Goal: Transaction & Acquisition: Purchase product/service

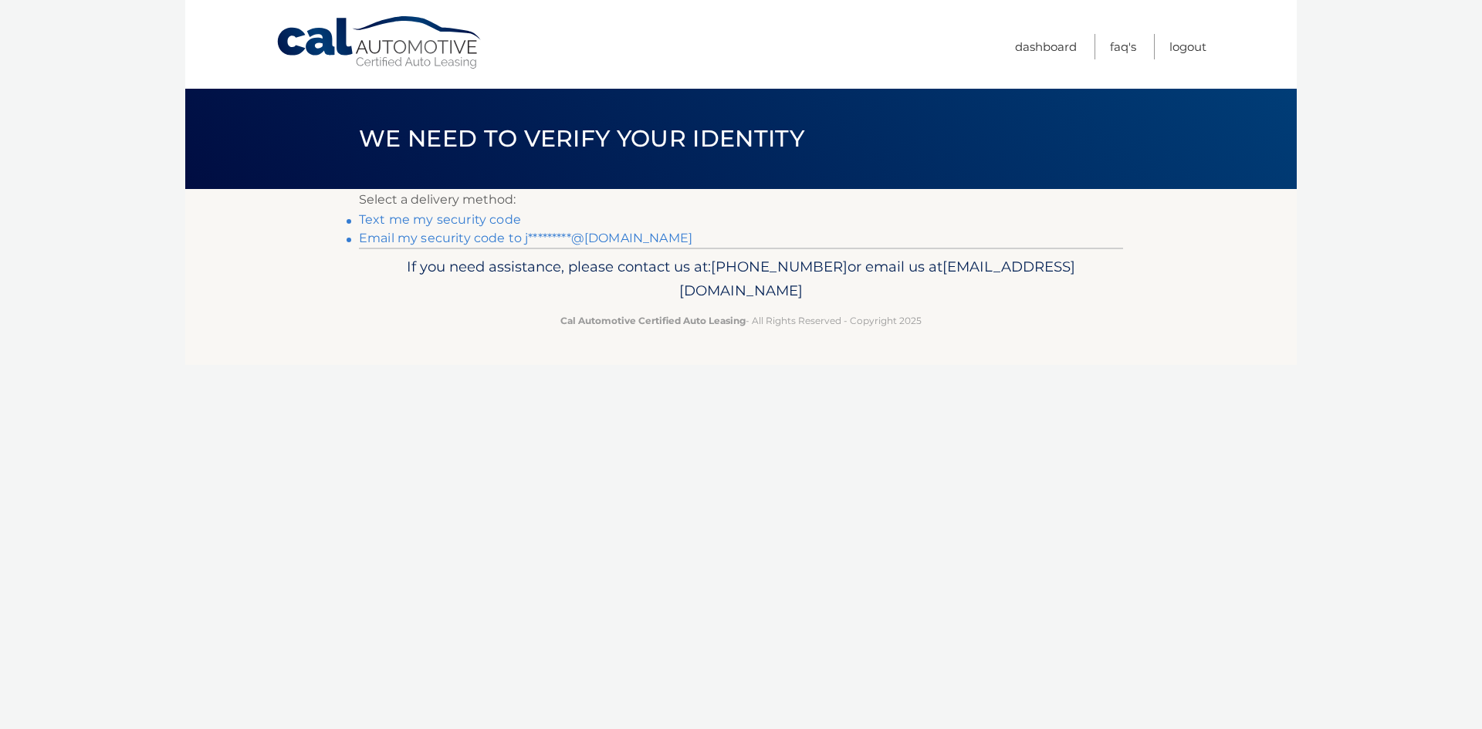
click at [474, 239] on link "Email my security code to j*********@gmail.com" at bounding box center [525, 238] width 333 height 15
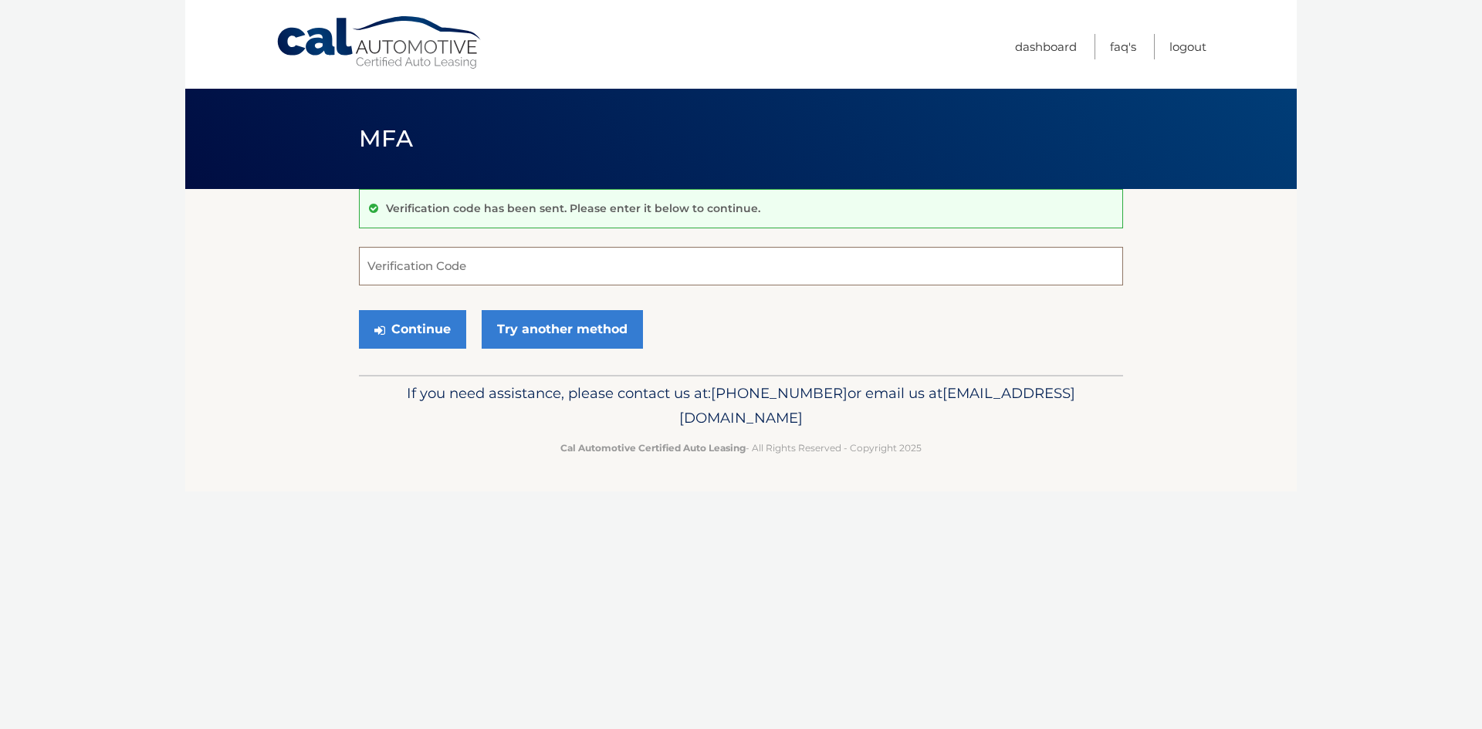
click at [473, 257] on input "Verification Code" at bounding box center [741, 266] width 764 height 39
type input "015942"
click at [416, 325] on button "Continue" at bounding box center [412, 329] width 107 height 39
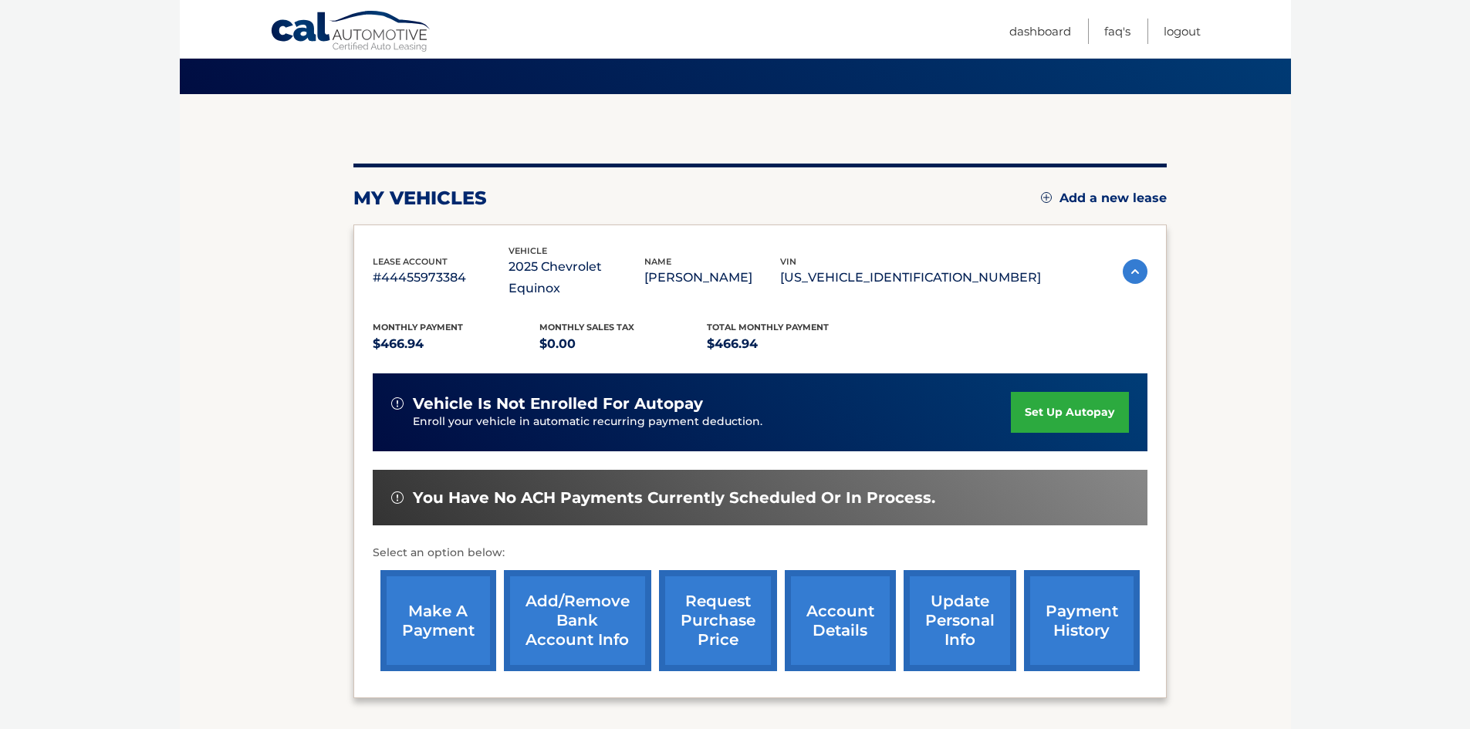
scroll to position [154, 0]
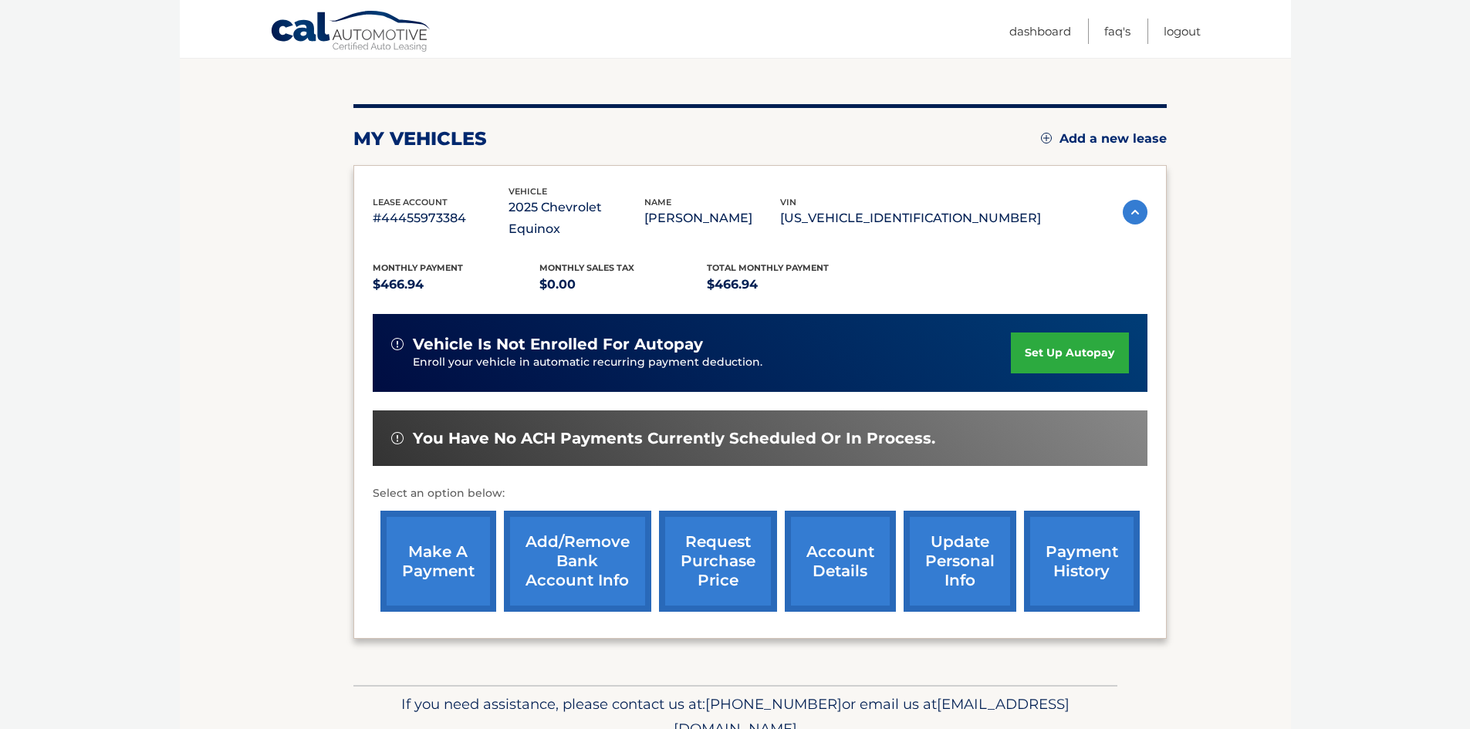
click at [582, 536] on link "Add/Remove bank account info" at bounding box center [577, 561] width 147 height 101
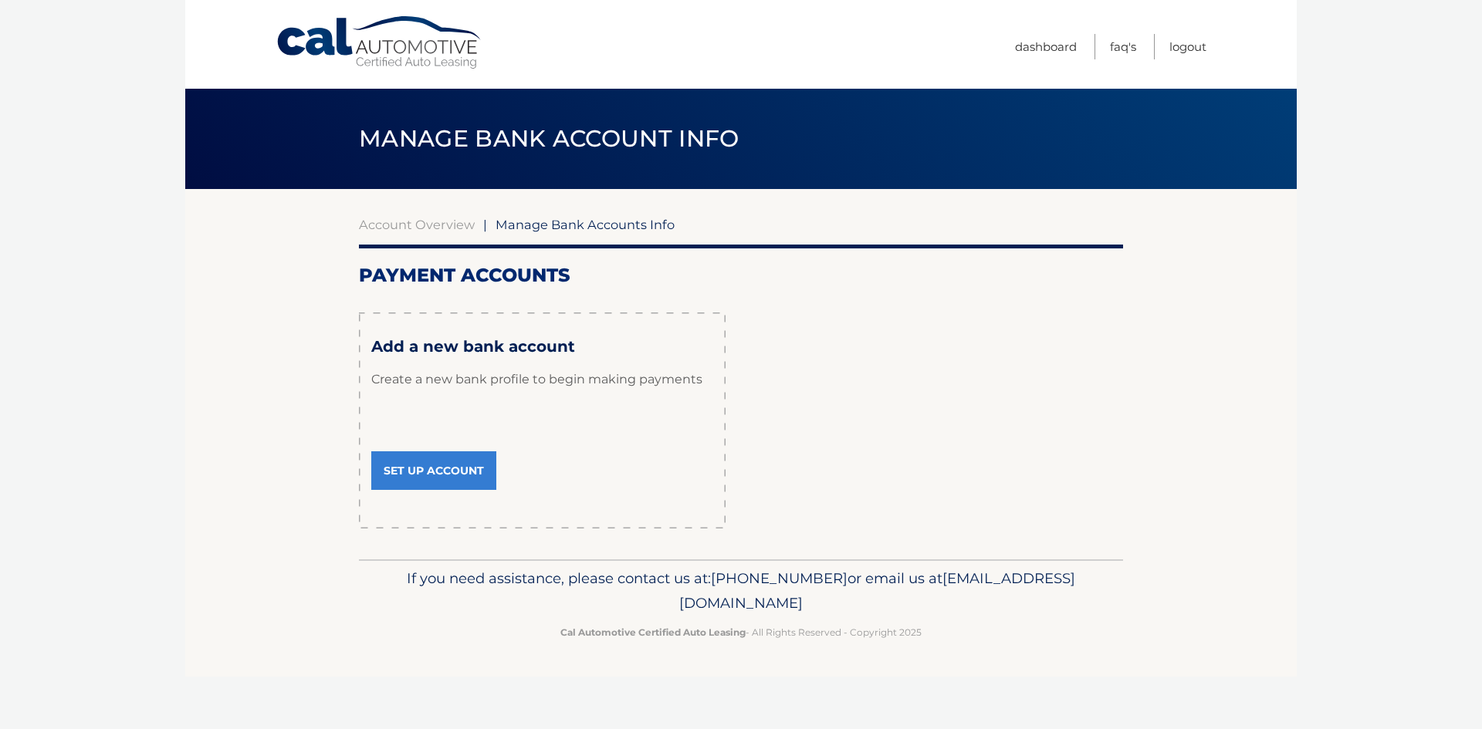
click at [442, 465] on link "Set Up Account" at bounding box center [433, 471] width 125 height 39
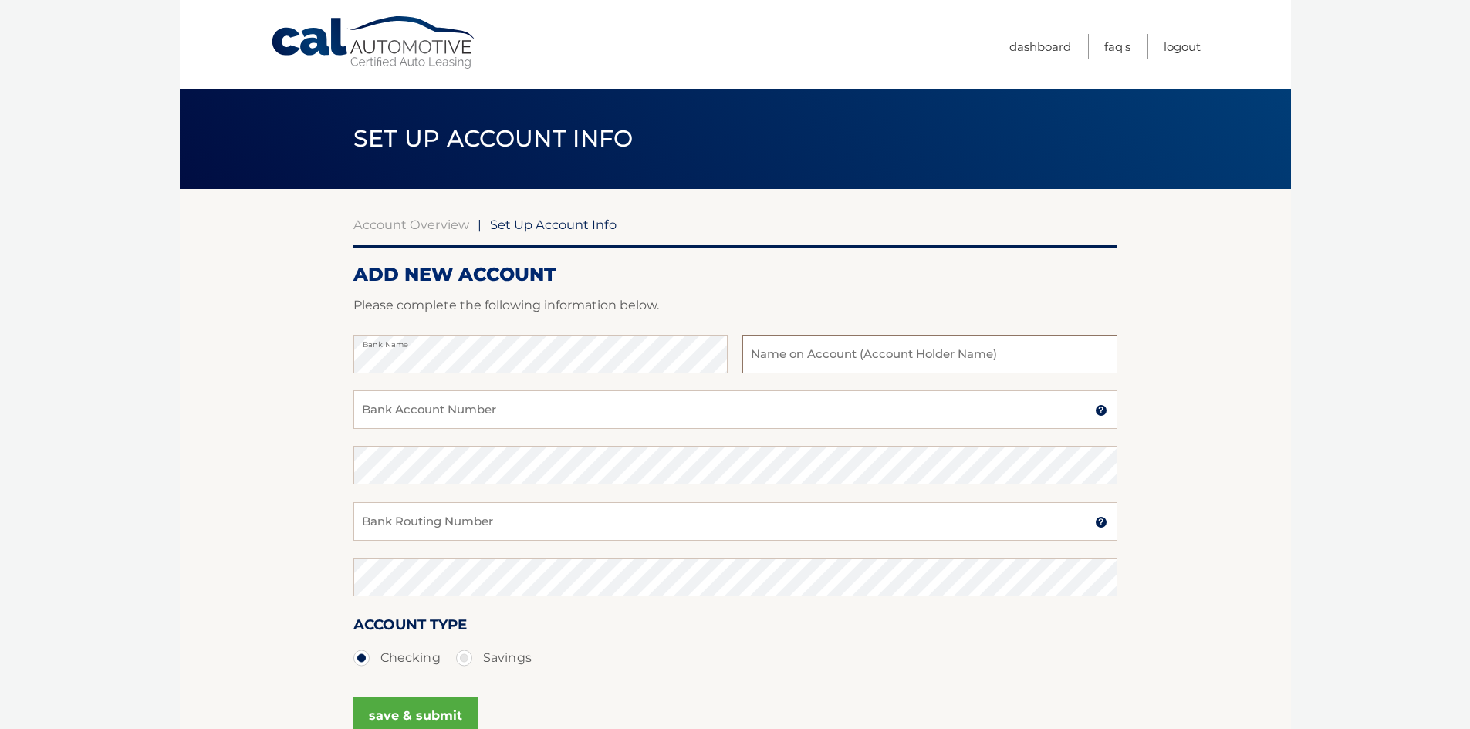
click at [822, 358] on input "text" at bounding box center [929, 354] width 374 height 39
type input "[PERSON_NAME]"
click at [729, 402] on input "Bank Account Number" at bounding box center [735, 410] width 764 height 39
type input "9853919786"
click at [638, 533] on input "Bank Routing Number" at bounding box center [735, 521] width 764 height 39
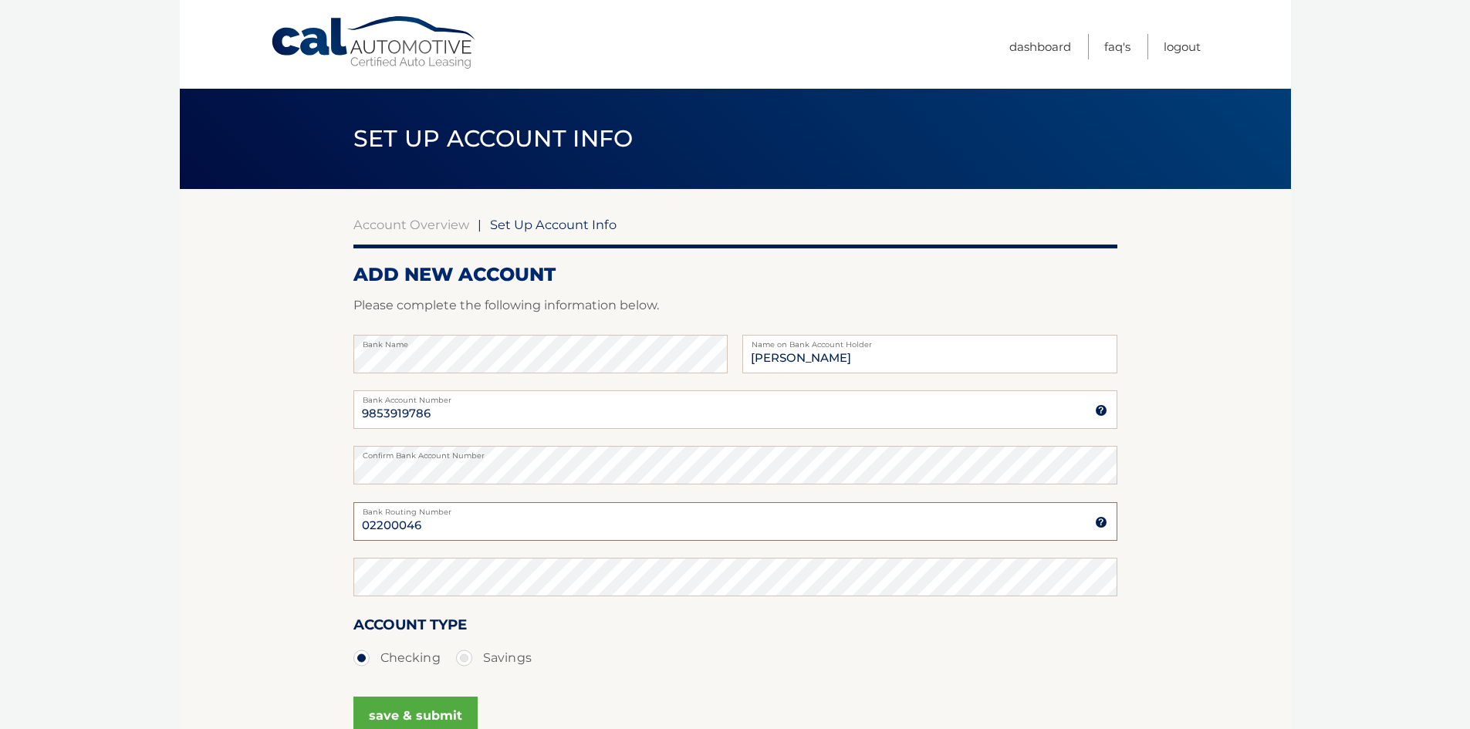
type input "02200046"
click at [654, 667] on ul "Checking Savings" at bounding box center [735, 658] width 764 height 31
click at [436, 715] on button "save & submit" at bounding box center [415, 716] width 124 height 39
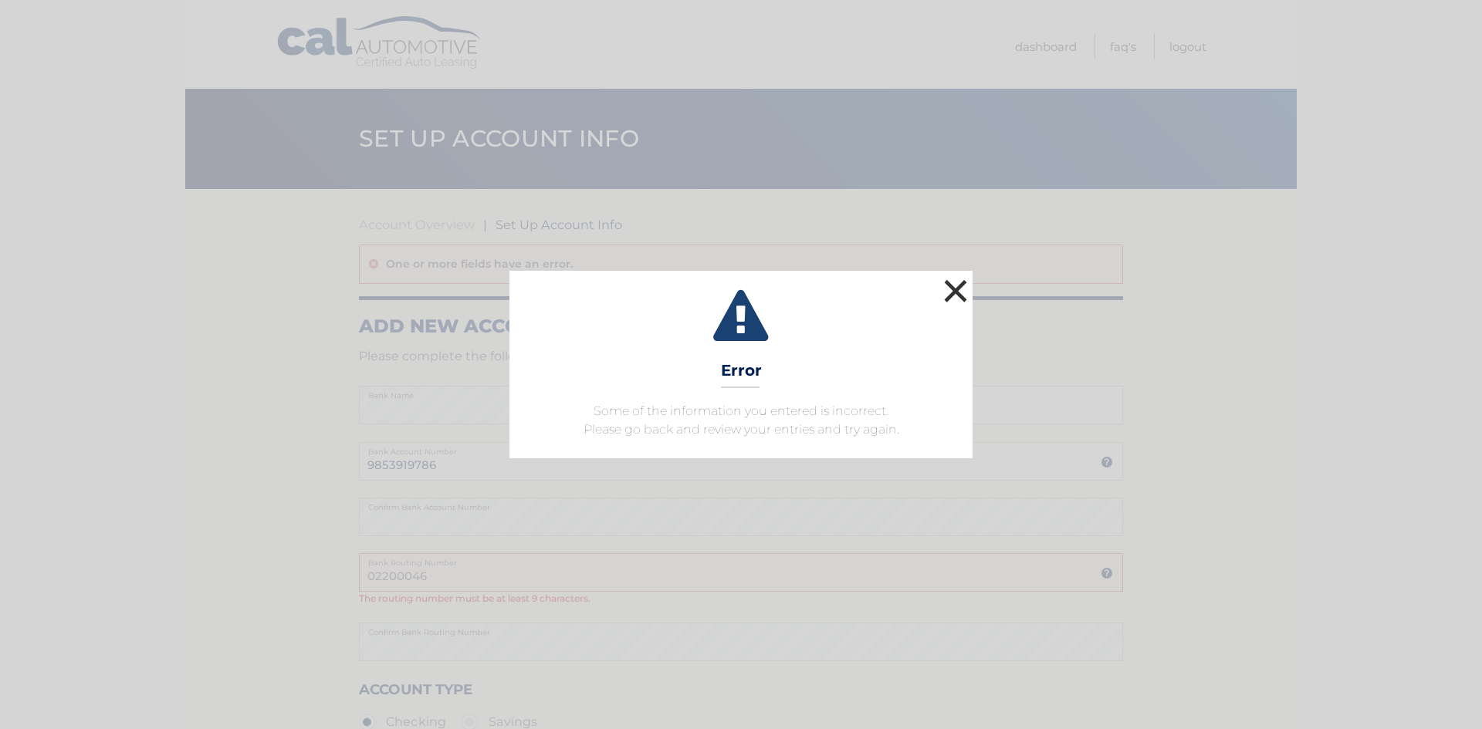
click at [958, 286] on button "×" at bounding box center [955, 291] width 31 height 31
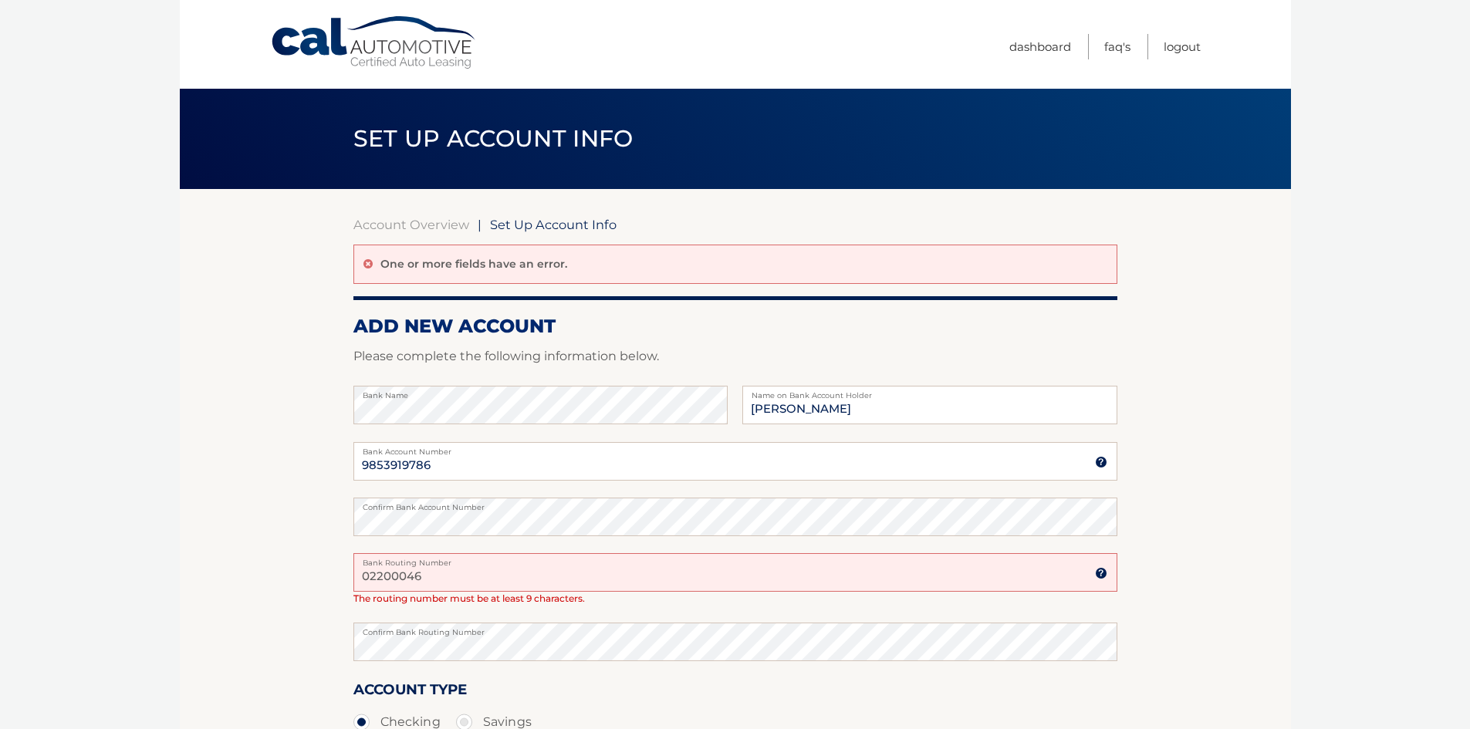
scroll to position [77, 0]
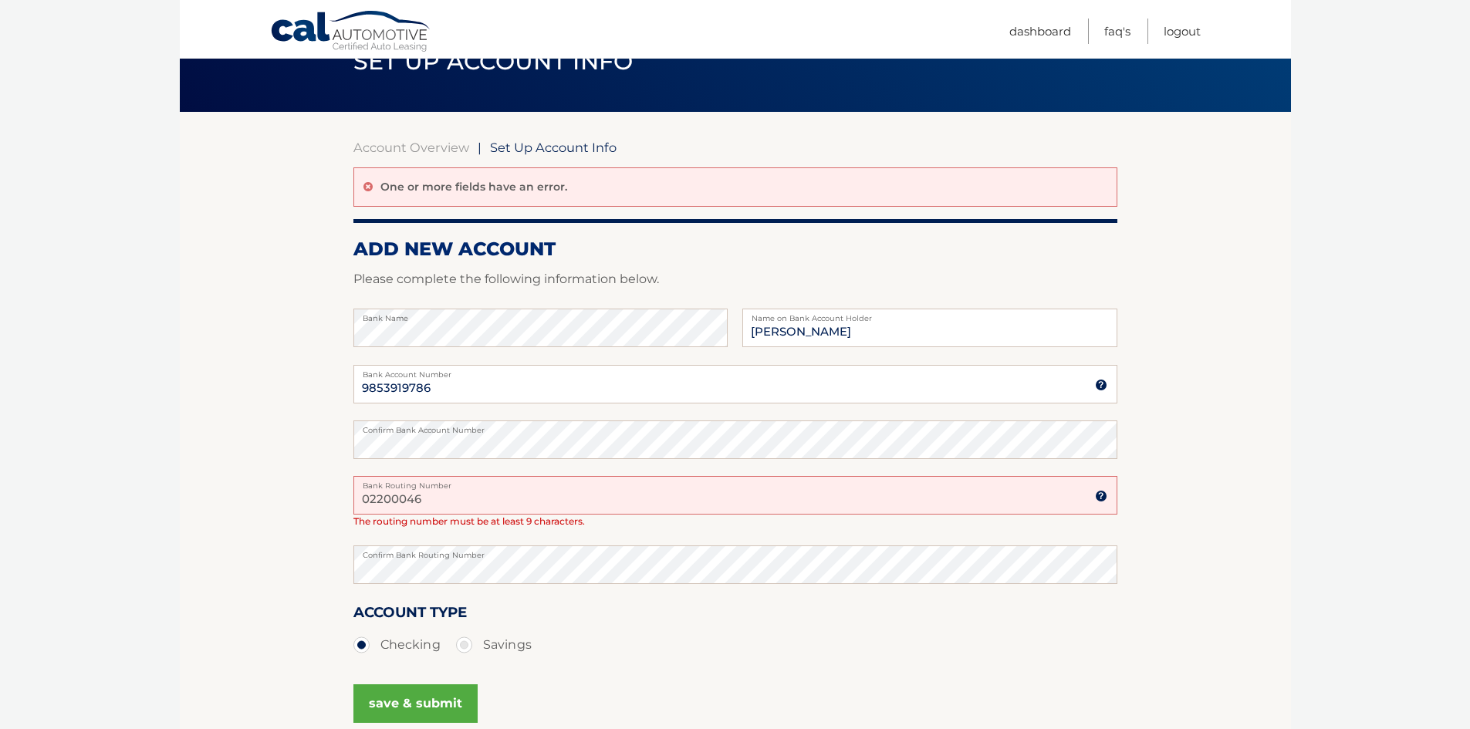
click at [408, 499] on input "02200046" at bounding box center [735, 495] width 764 height 39
type input "022000046"
click at [418, 700] on button "save & submit" at bounding box center [415, 704] width 124 height 39
click at [285, 484] on section "Account Overview | Set Up Account Info One or more fields have an error. ADD NE…" at bounding box center [735, 439] width 1111 height 654
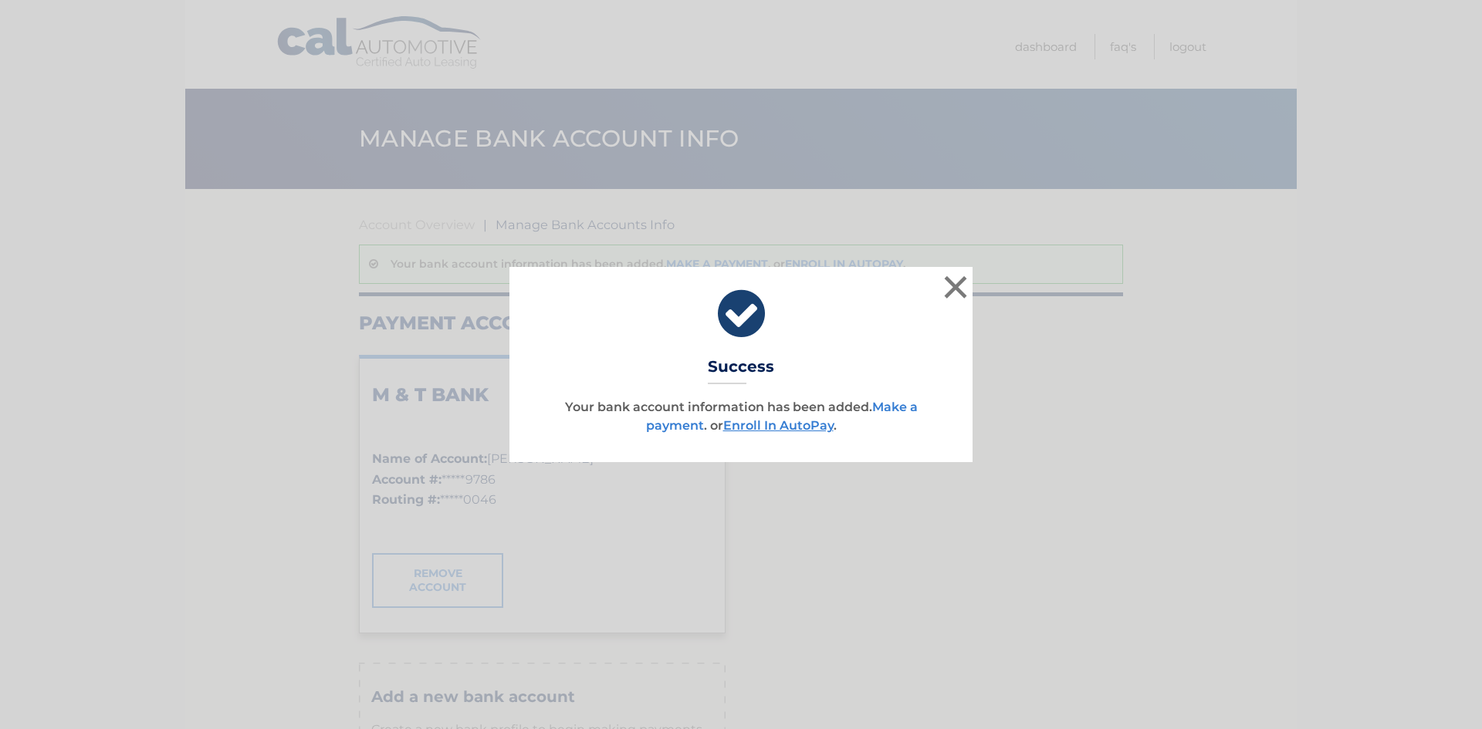
click at [900, 410] on link "Make a payment" at bounding box center [782, 416] width 272 height 33
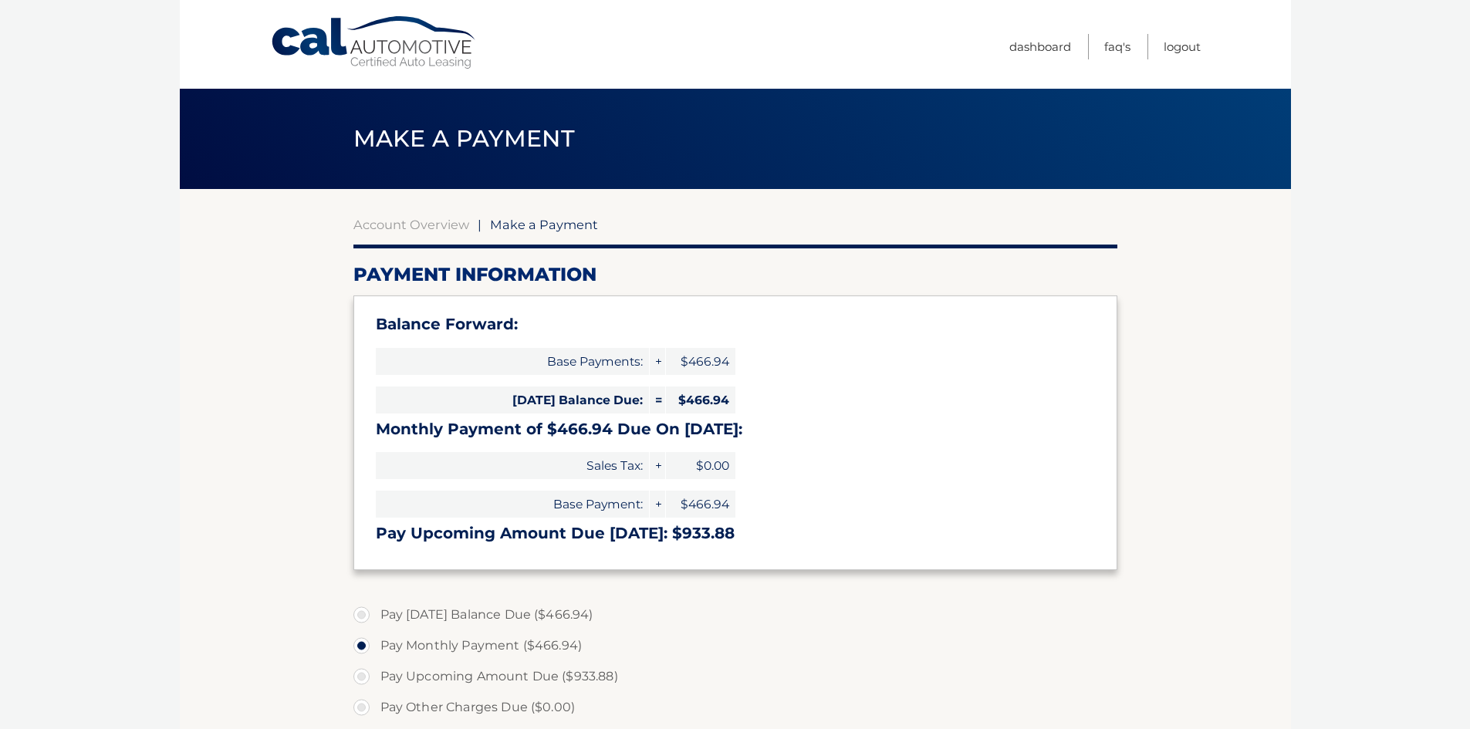
select select "MzljZWQ4ZDQtY2Y1Ni00ZTMxLWE4M2QtZTNmOWU2YmFjZWUy"
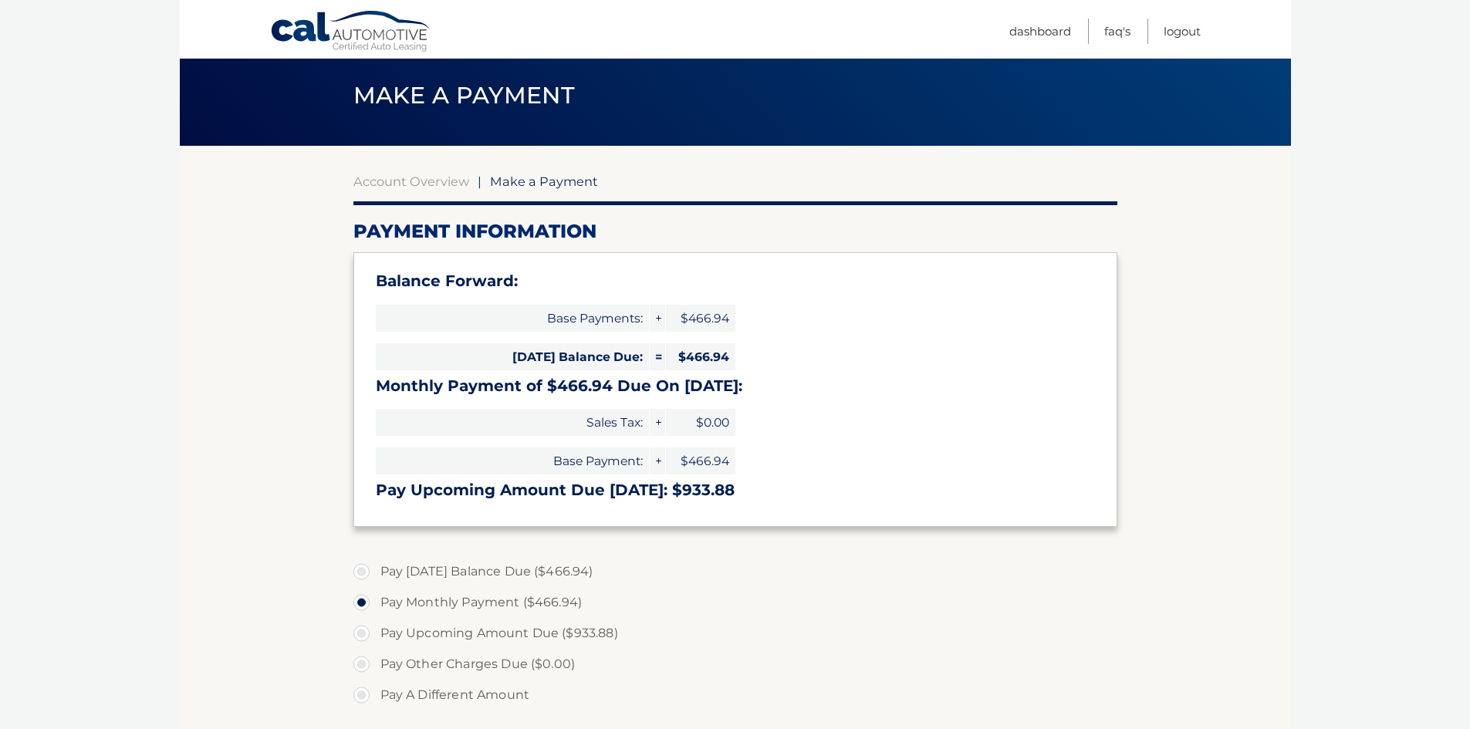
scroll to position [77, 0]
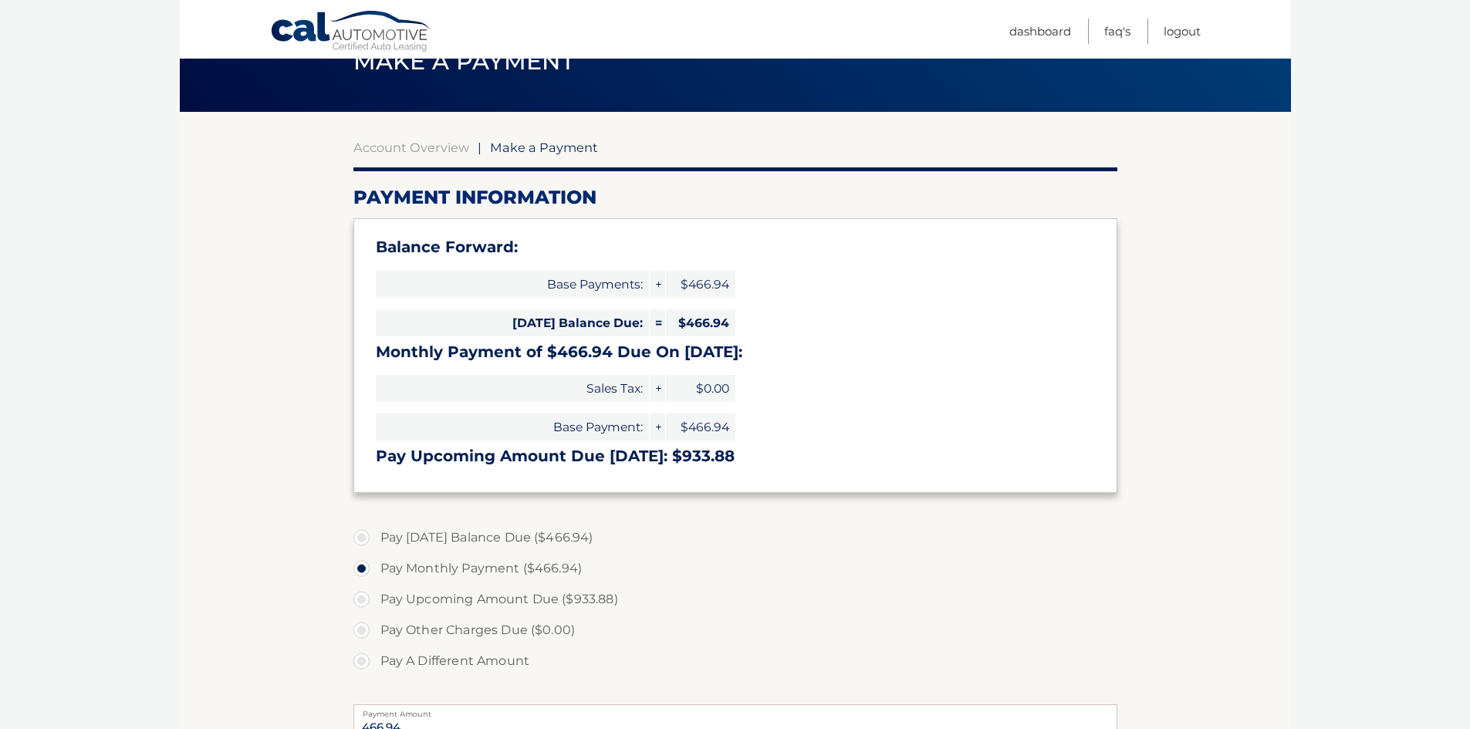
click at [357, 602] on label "Pay Upcoming Amount Due ($933.88)" at bounding box center [735, 599] width 764 height 31
click at [360, 602] on input "Pay Upcoming Amount Due ($933.88)" at bounding box center [367, 596] width 15 height 25
radio input "true"
type input "933.88"
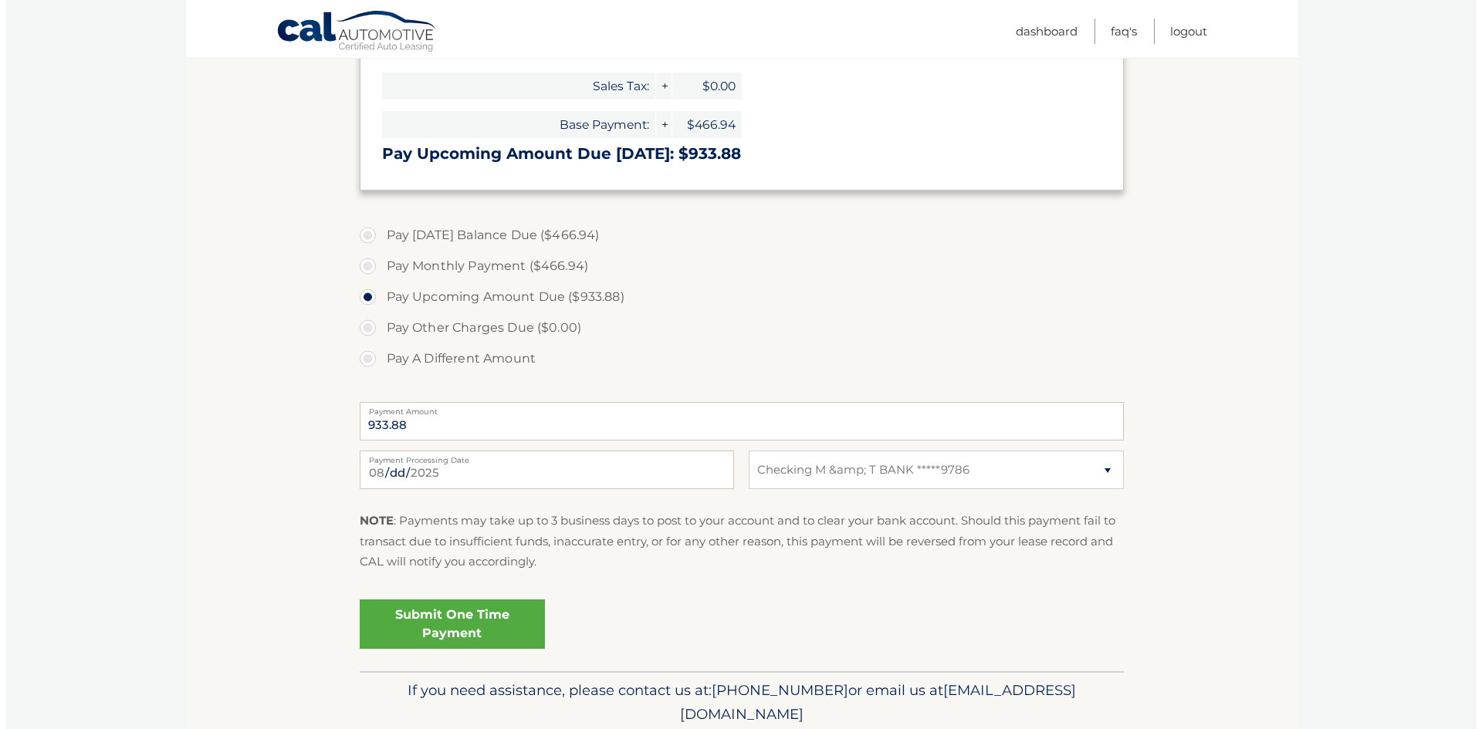
scroll to position [386, 0]
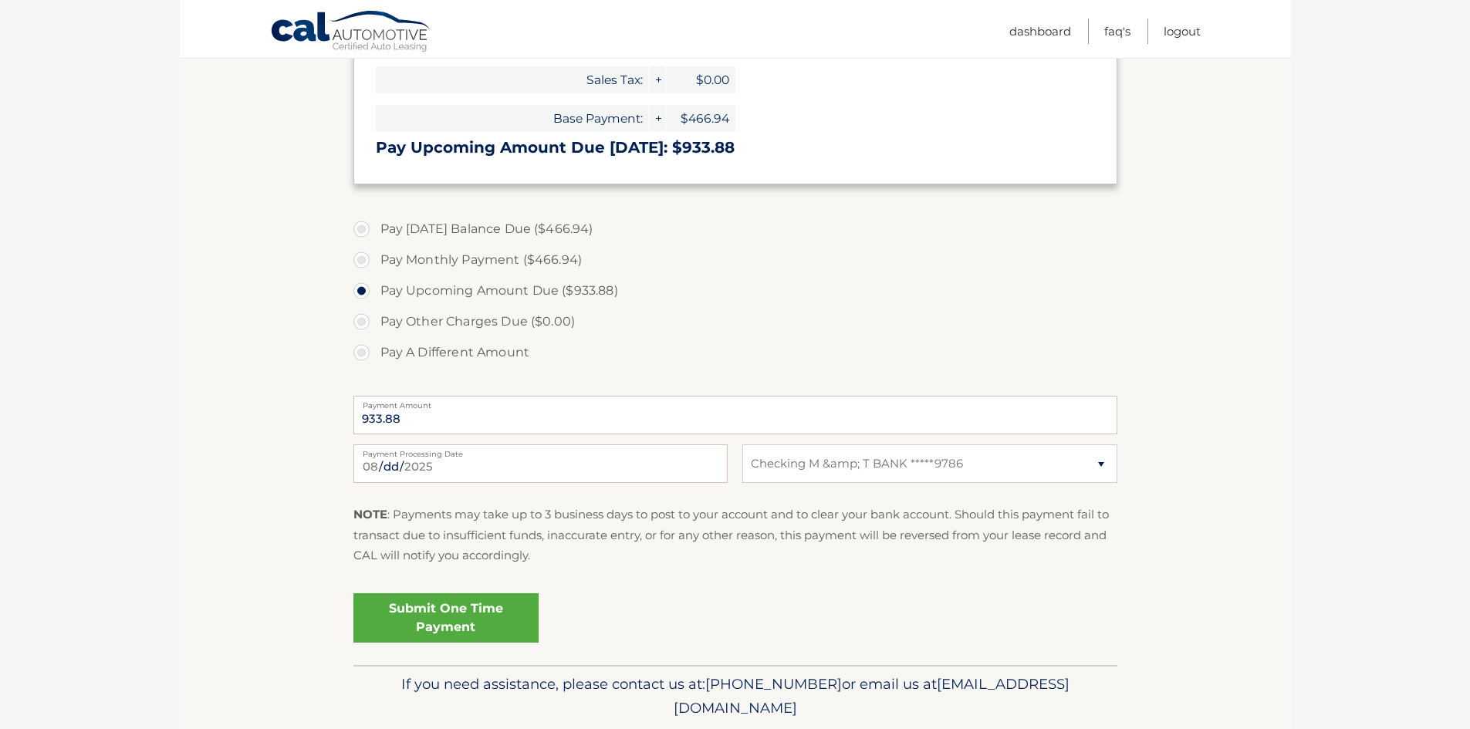
click at [455, 615] on link "Submit One Time Payment" at bounding box center [445, 618] width 185 height 49
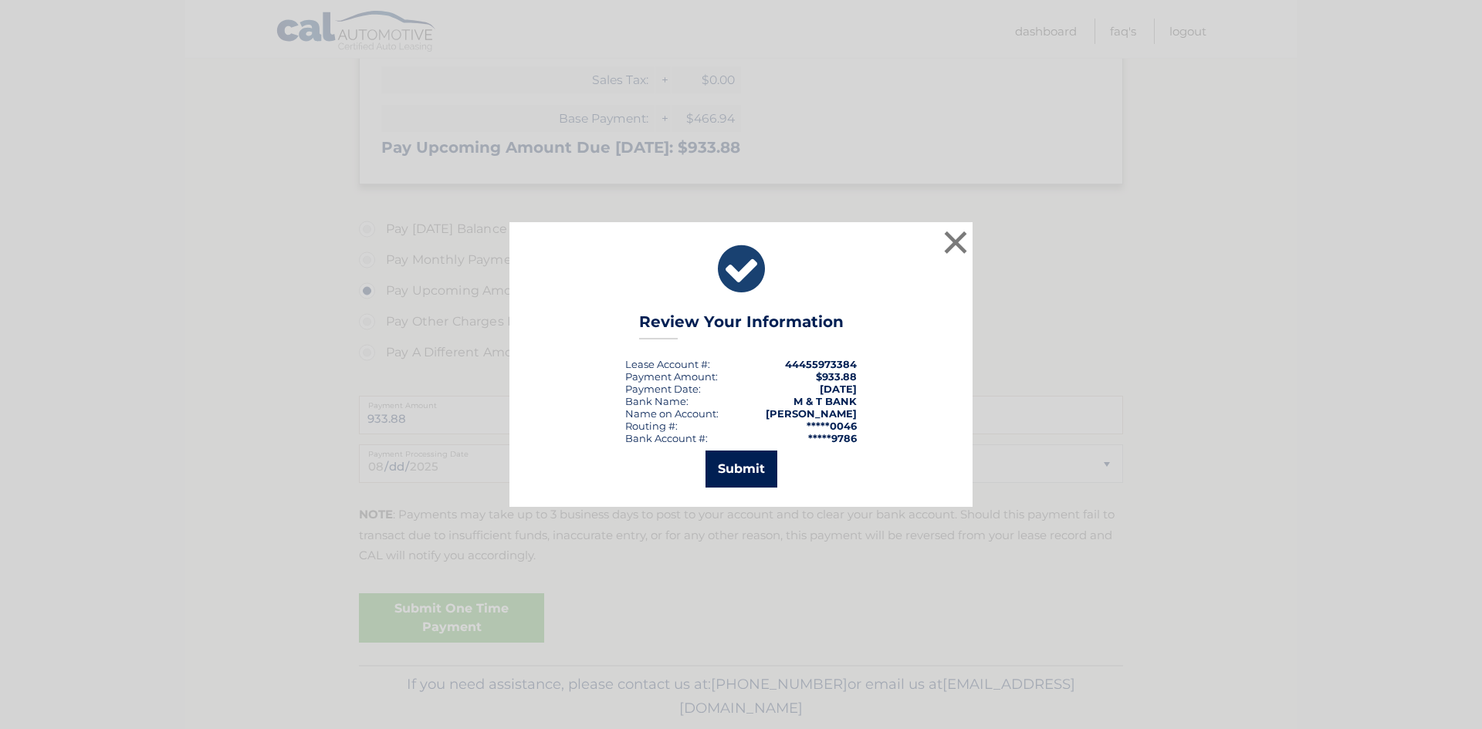
click at [750, 472] on button "Submit" at bounding box center [741, 469] width 72 height 37
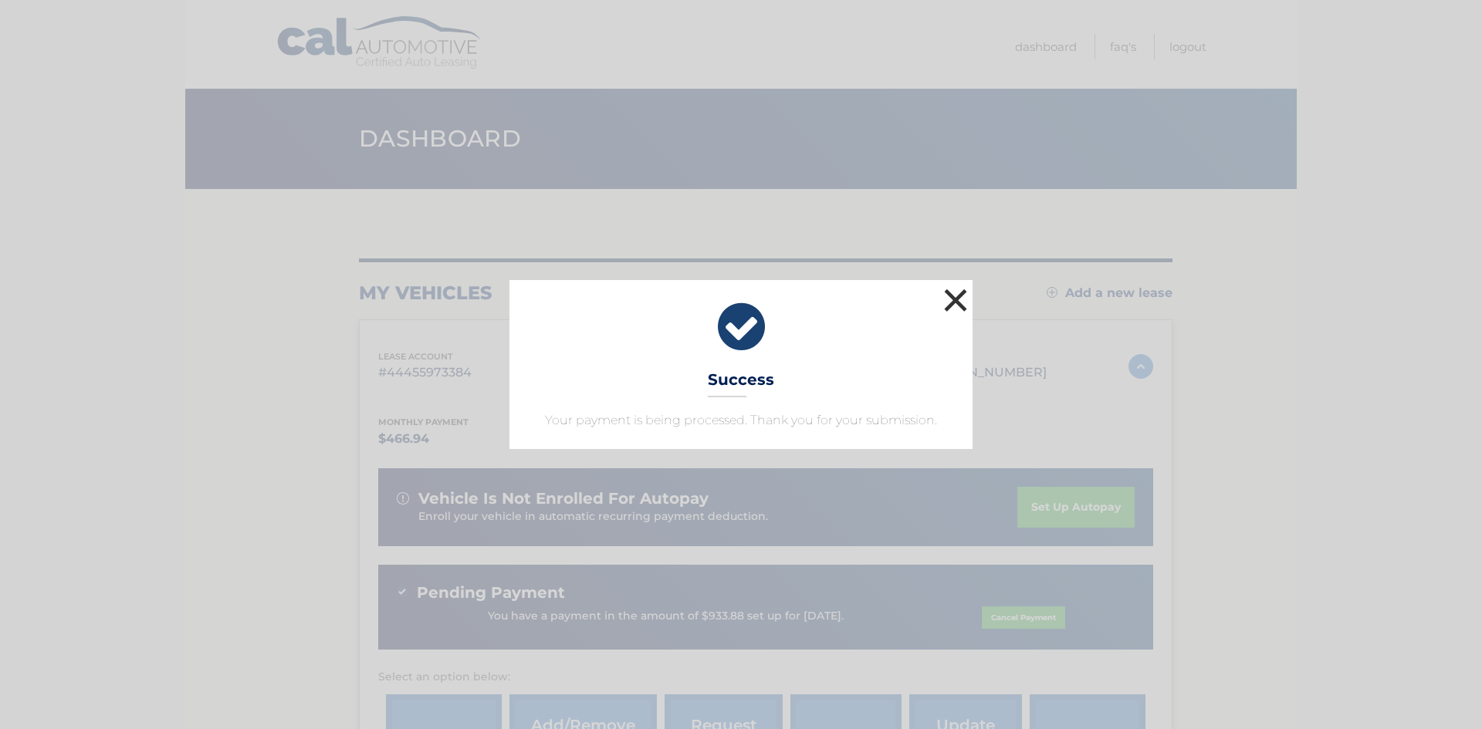
click at [956, 300] on button "×" at bounding box center [955, 300] width 31 height 31
